Goal: Information Seeking & Learning: Learn about a topic

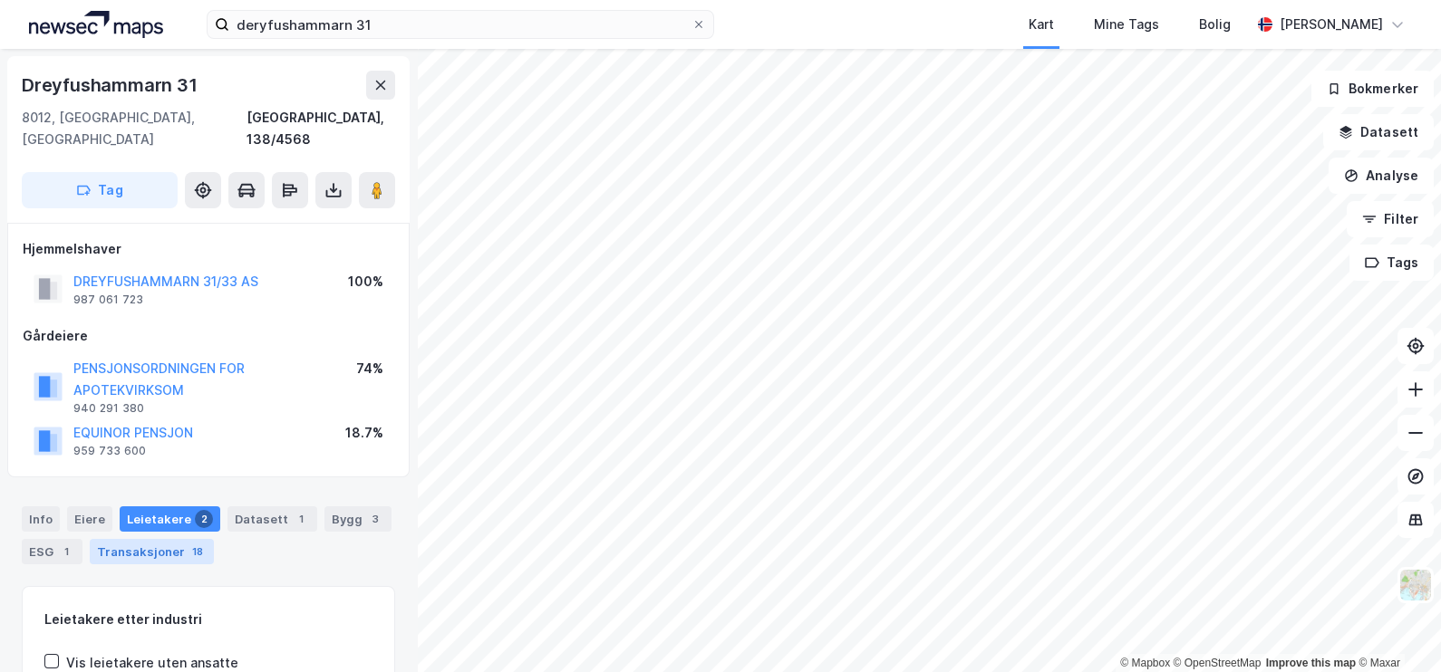
click at [167, 539] on div "Transaksjoner 18" at bounding box center [152, 551] width 124 height 25
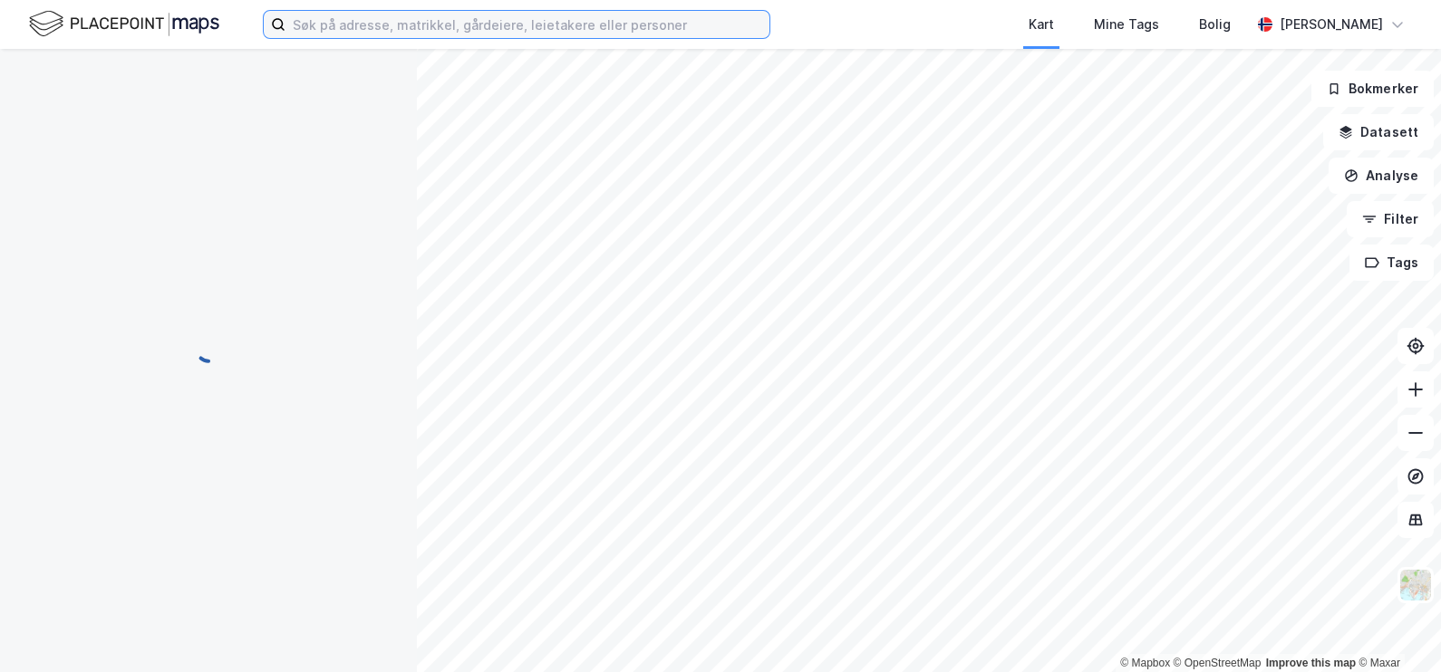
click at [402, 30] on input at bounding box center [527, 24] width 484 height 27
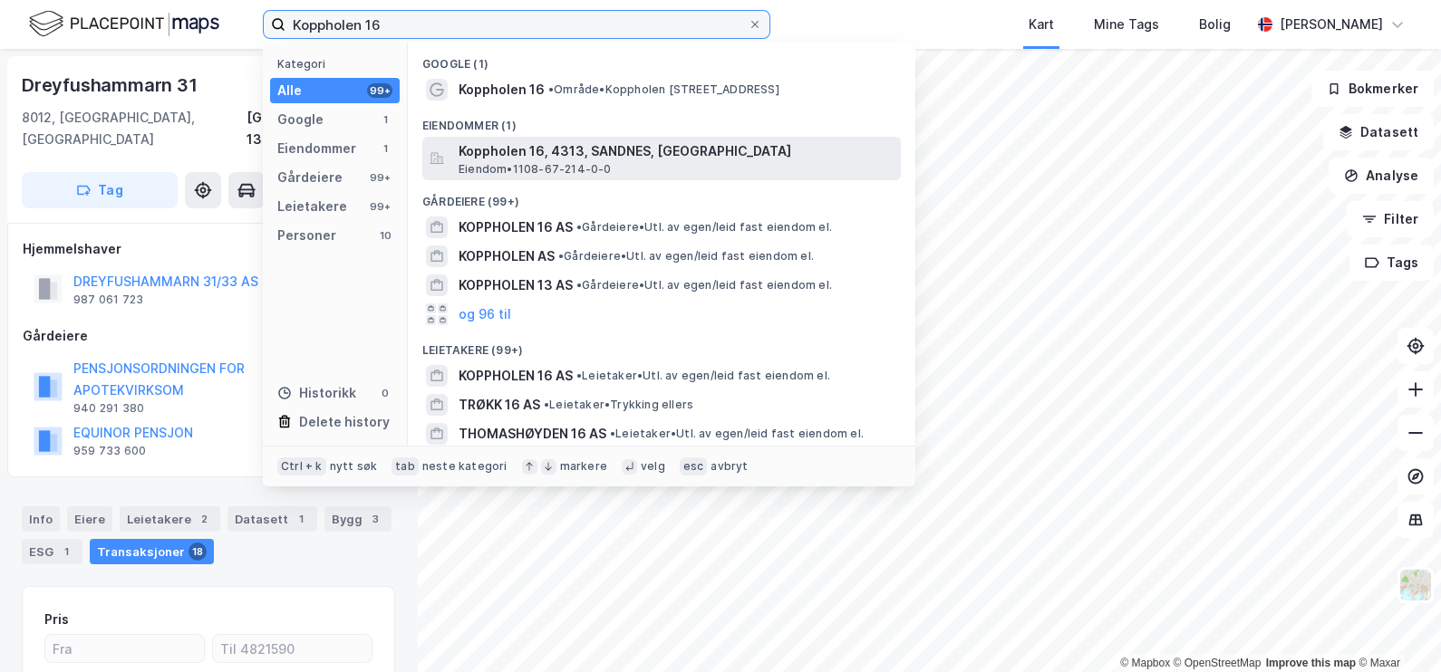
type input "Koppholen 16"
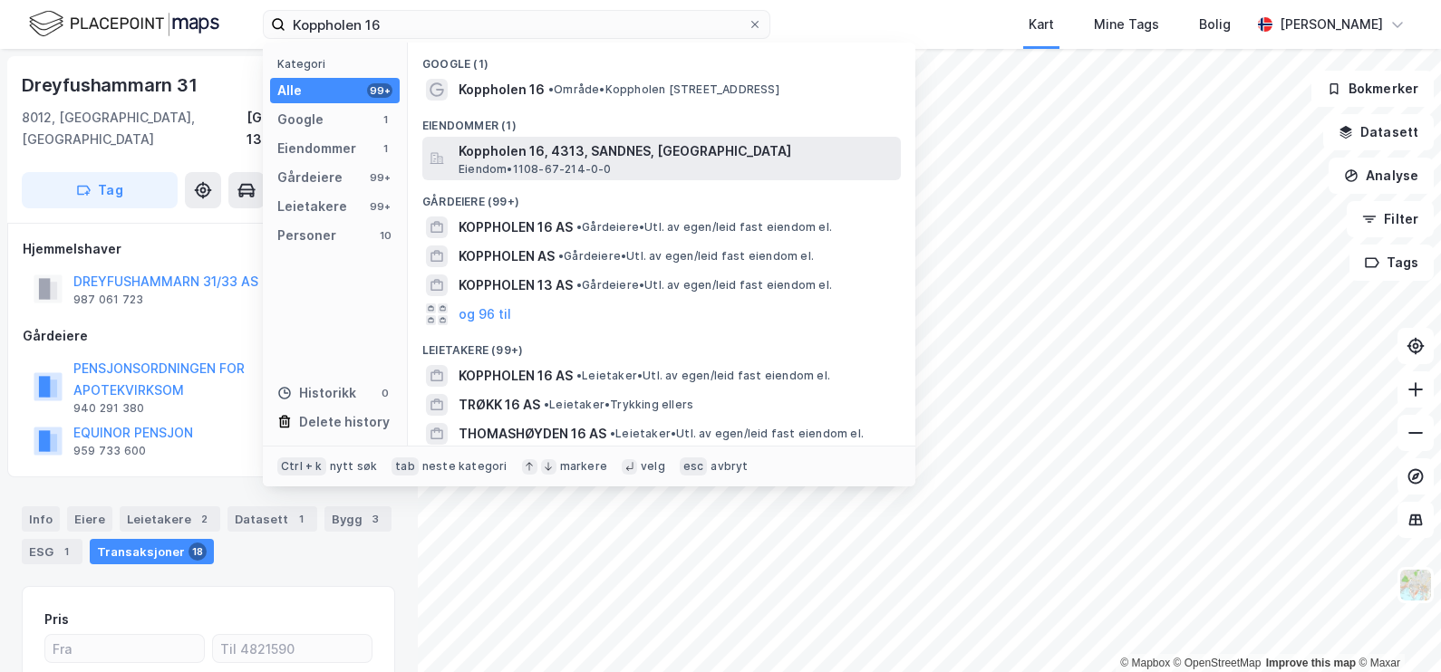
click at [575, 159] on span "Koppholen 16, 4313, SANDNES, [GEOGRAPHIC_DATA]" at bounding box center [676, 151] width 435 height 22
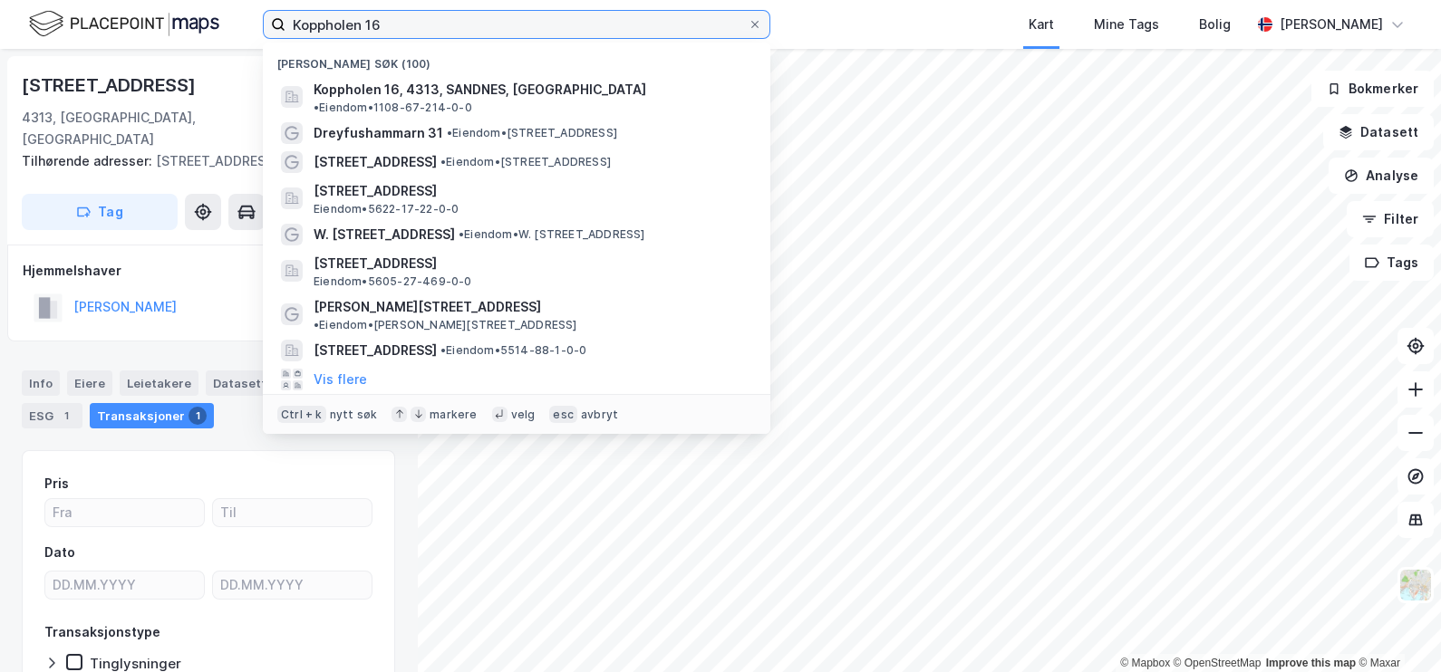
click at [427, 19] on input "Koppholen 16" at bounding box center [516, 24] width 462 height 27
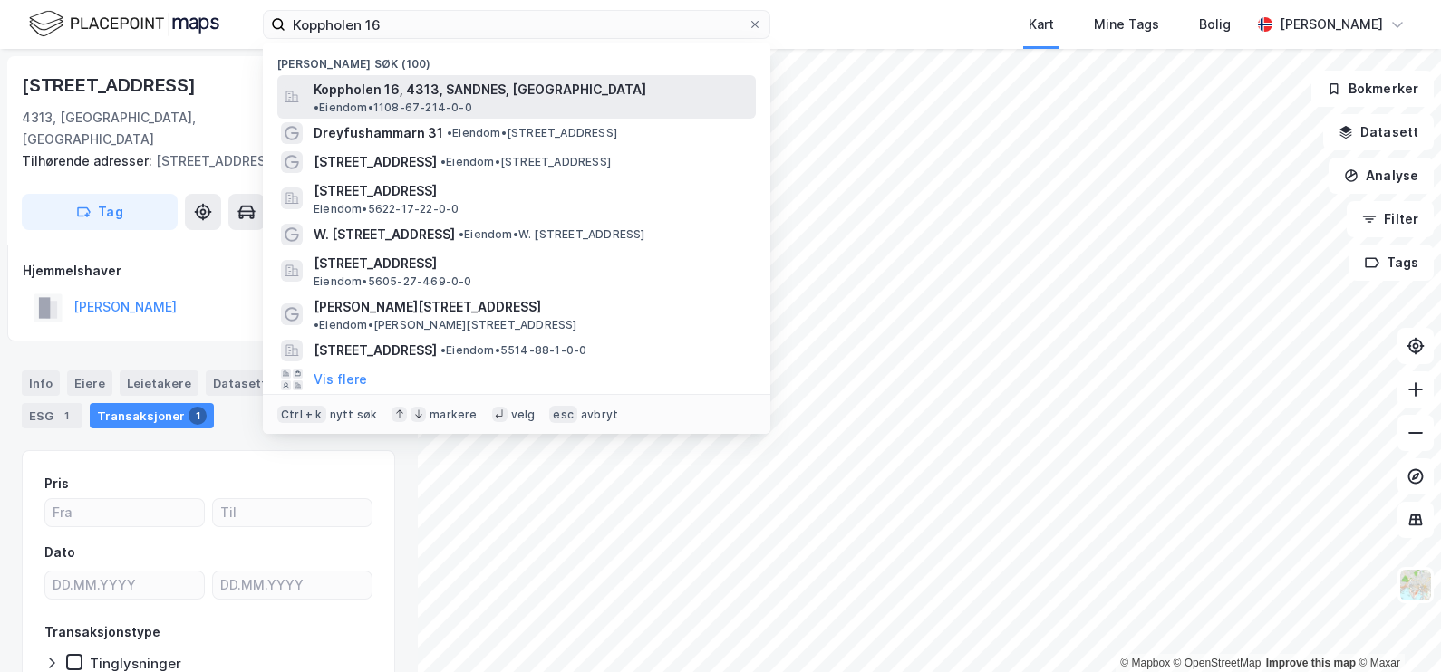
click at [434, 77] on div "Koppholen 16, 4313, [PERSON_NAME], [GEOGRAPHIC_DATA] • Eiendom • 1108-67-214-0-0" at bounding box center [516, 97] width 479 height 44
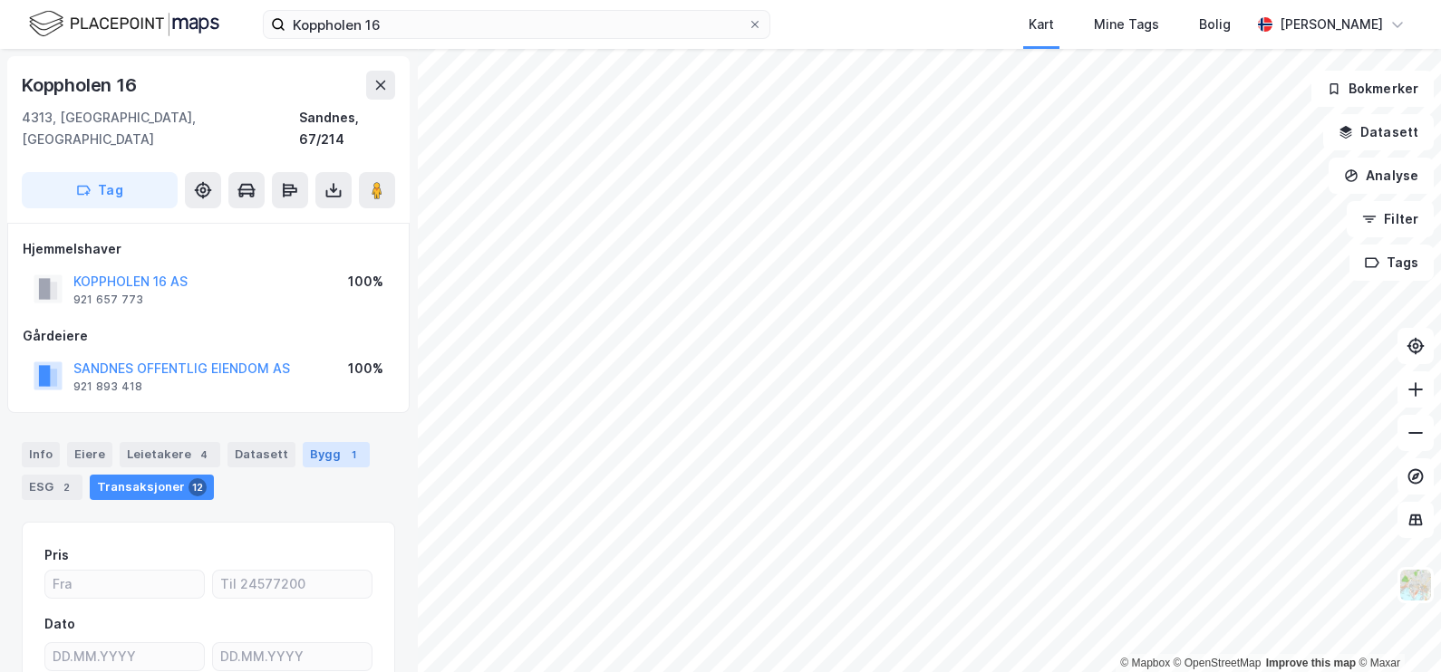
click at [305, 442] on div "Bygg 1" at bounding box center [336, 454] width 67 height 25
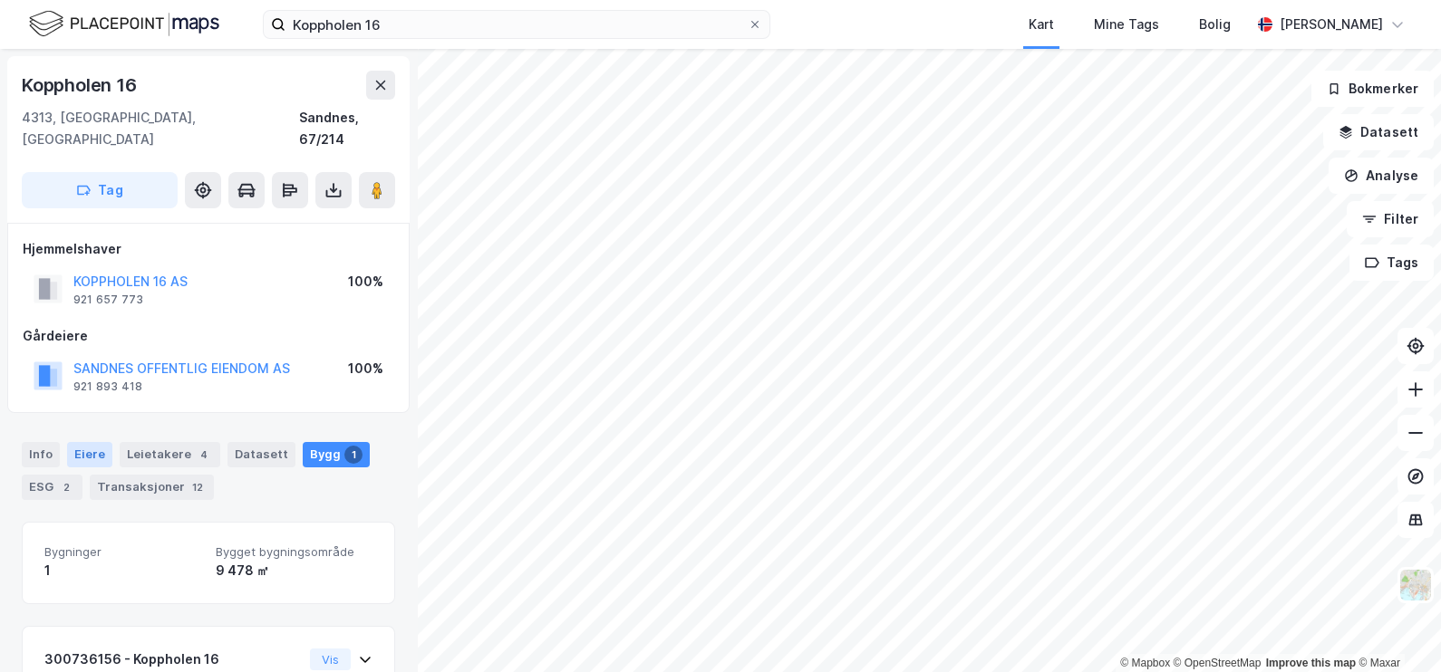
click at [99, 442] on div "Eiere" at bounding box center [89, 454] width 45 height 25
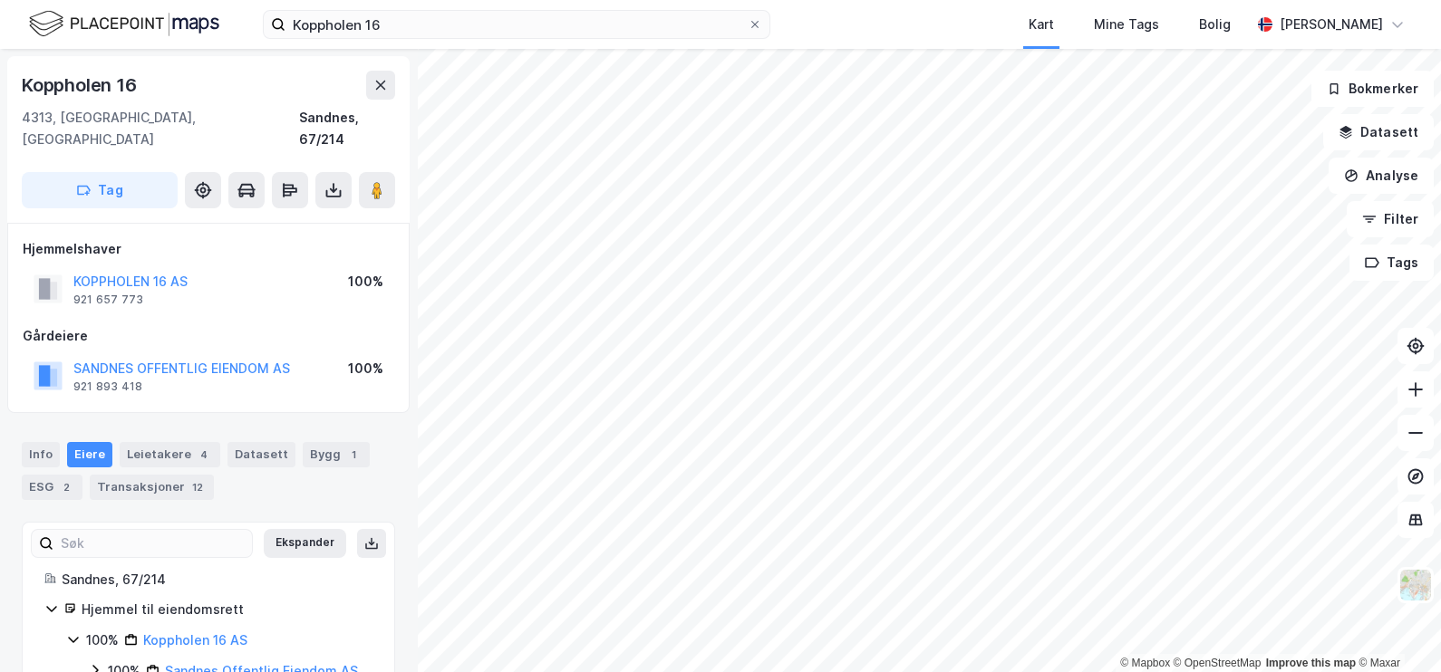
scroll to position [32, 0]
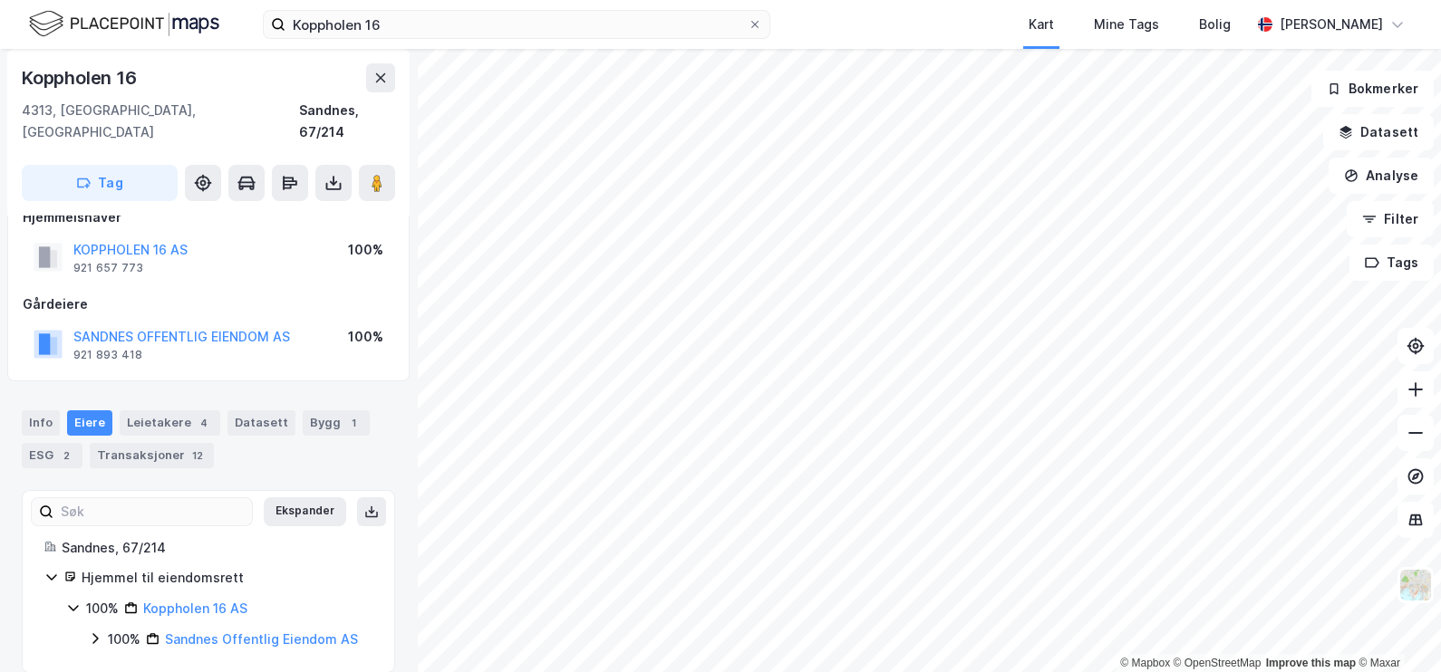
click at [92, 634] on icon at bounding box center [94, 639] width 5 height 11
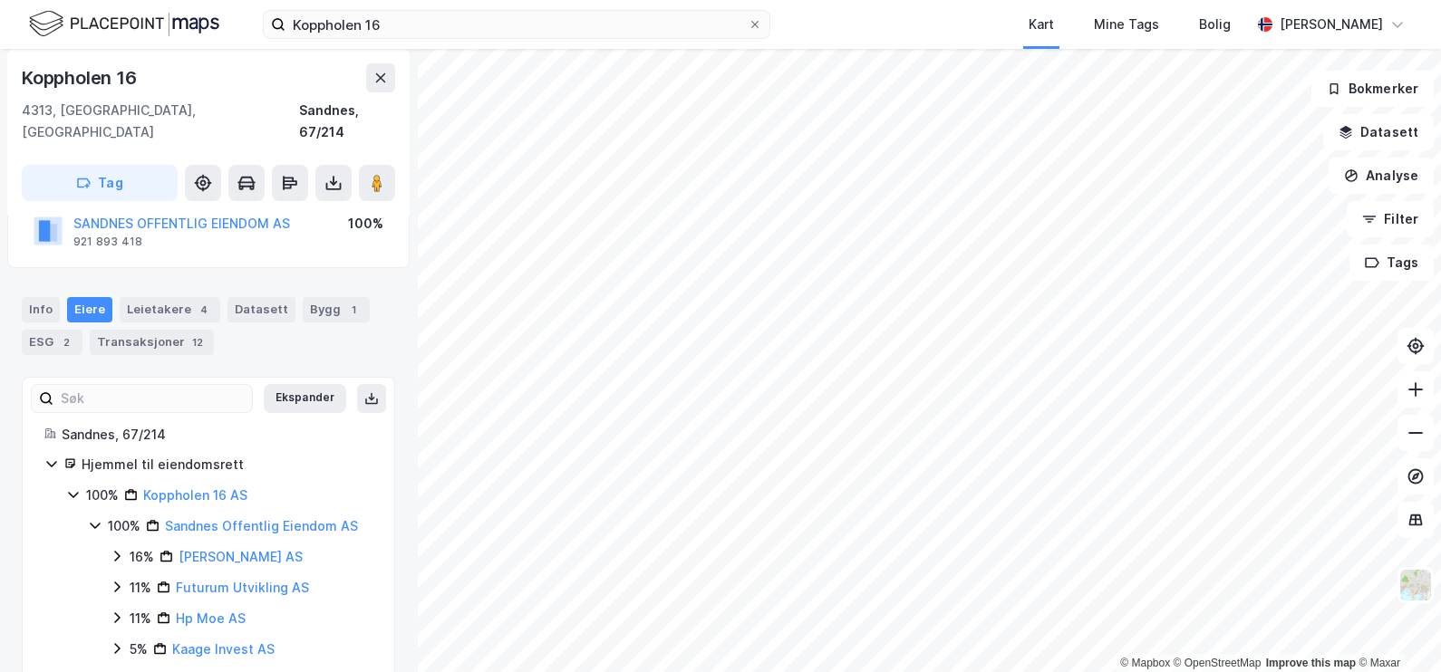
scroll to position [140, 0]
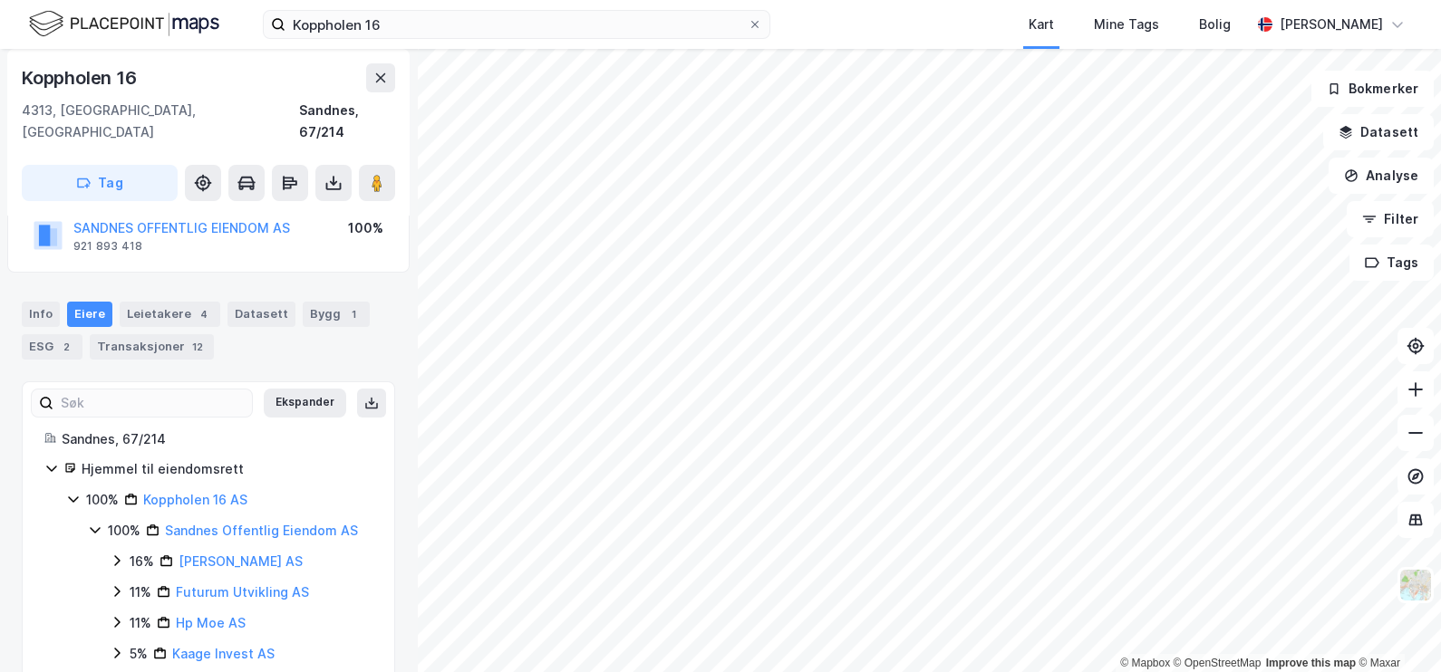
click at [92, 528] on icon at bounding box center [95, 531] width 10 height 6
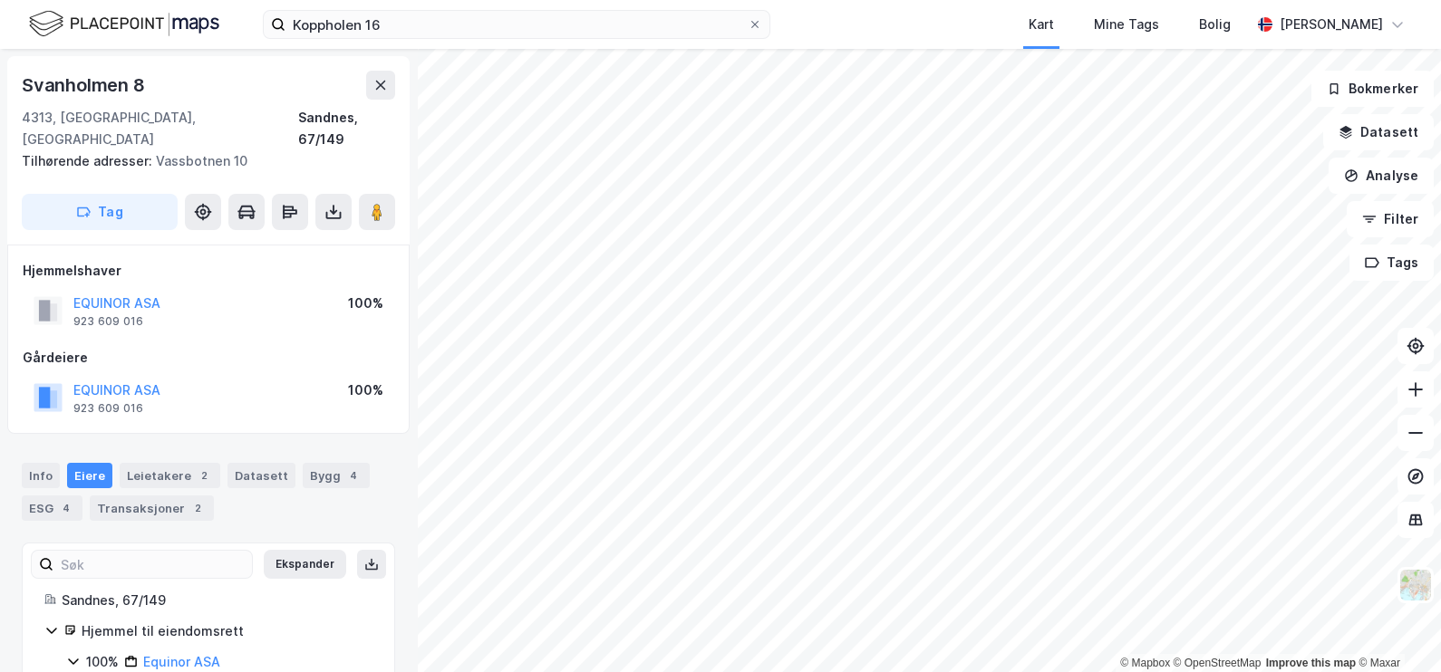
scroll to position [32, 0]
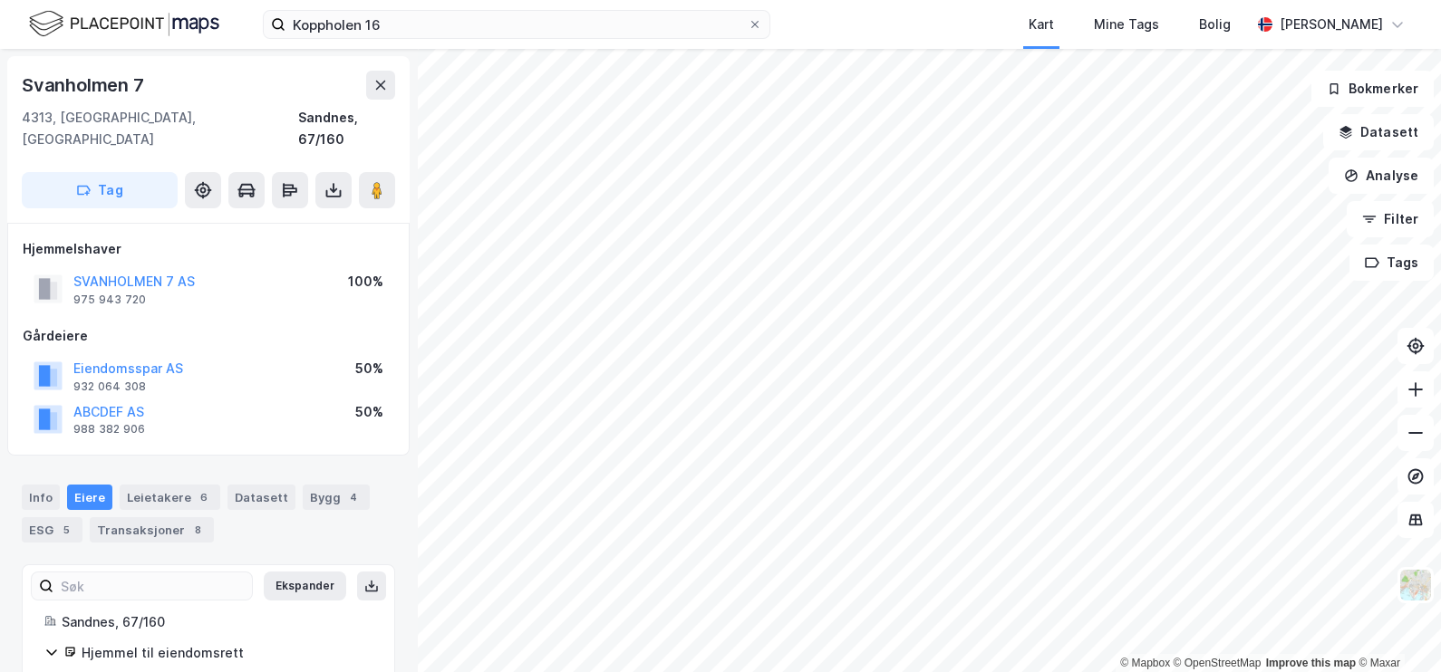
scroll to position [32, 0]
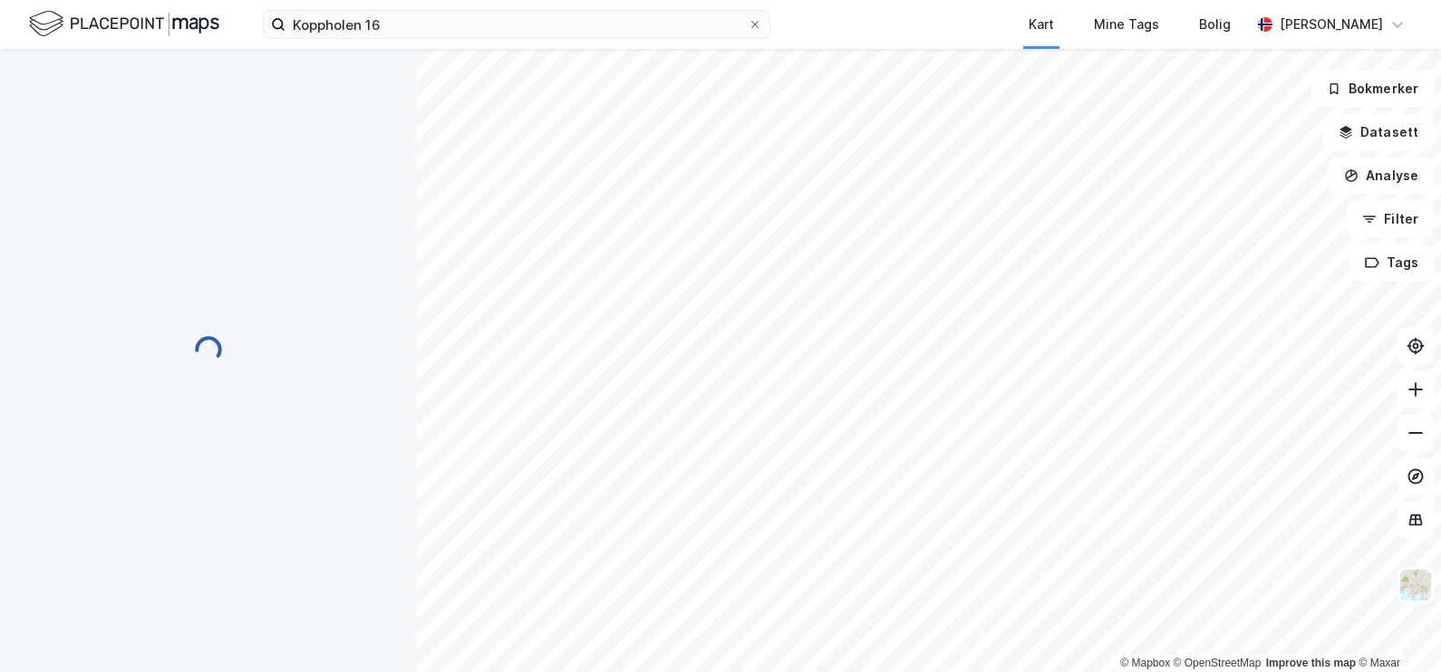
scroll to position [32, 0]
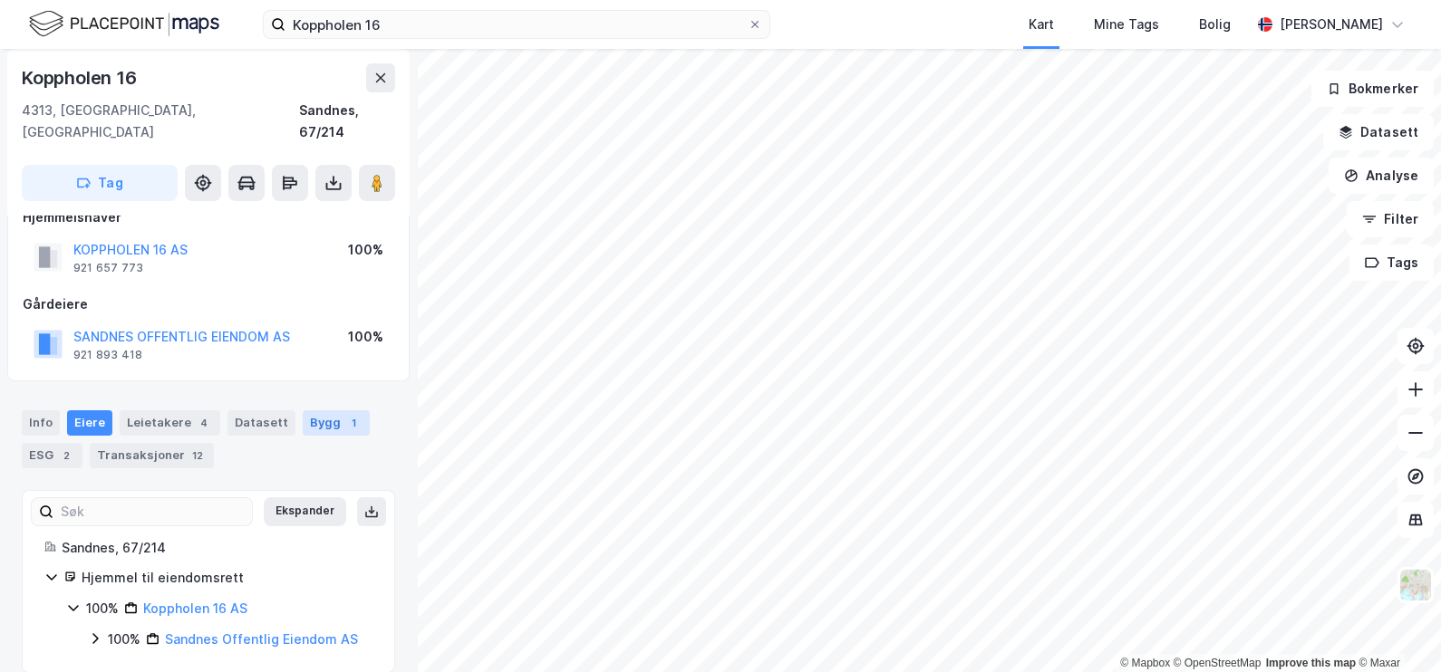
click at [344, 414] on div "1" at bounding box center [353, 423] width 18 height 18
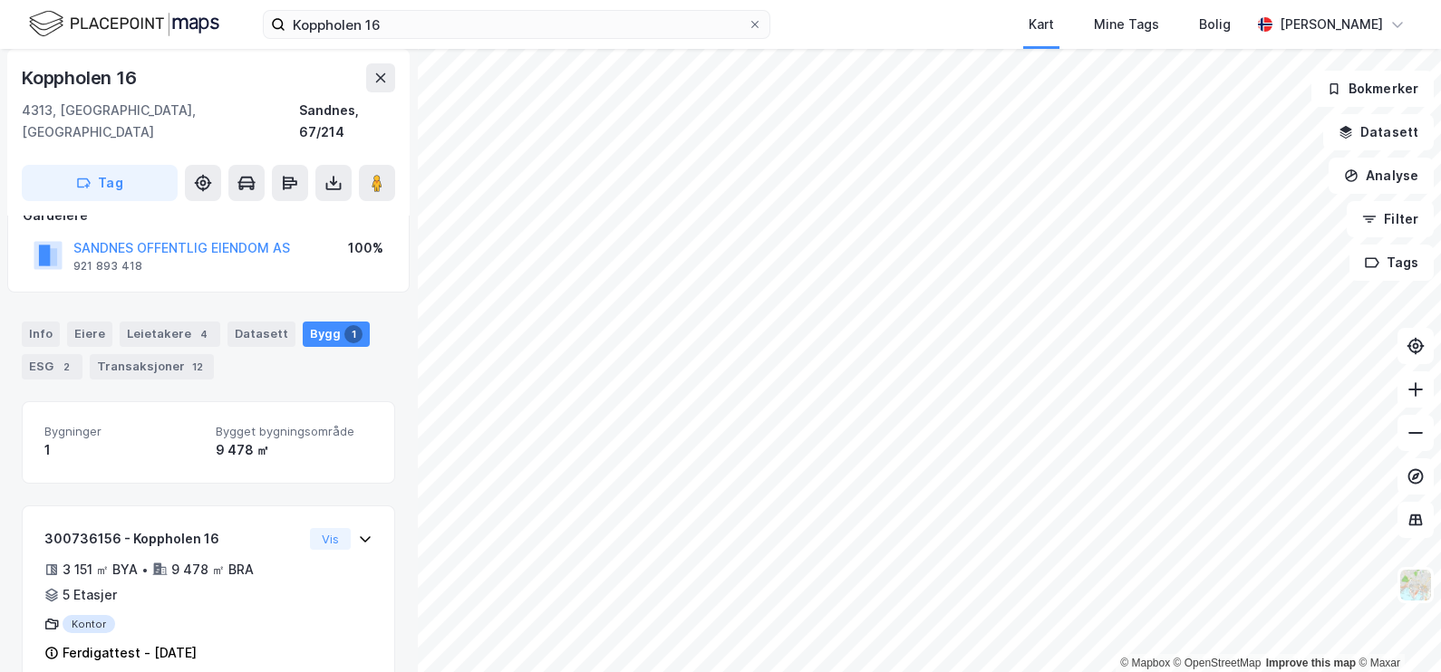
scroll to position [133, 0]
